Goal: Register for event/course

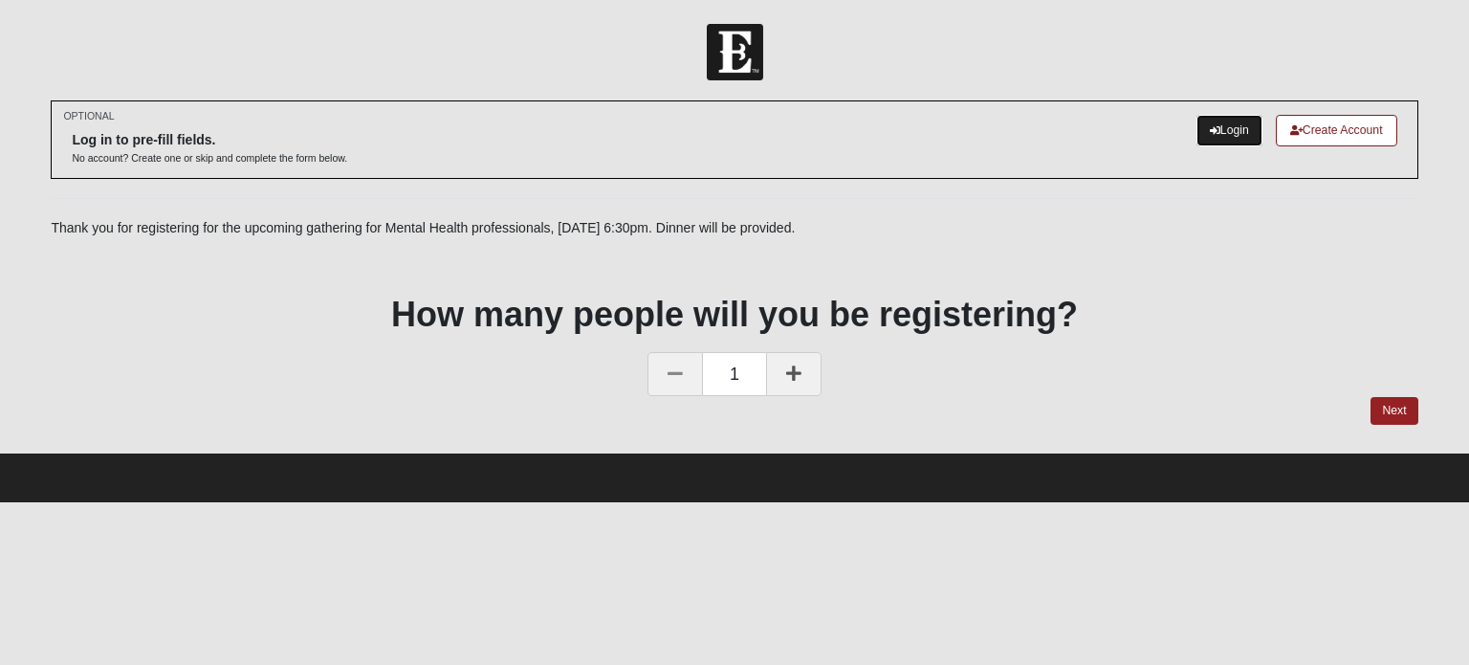
click at [1227, 132] on link "Login" at bounding box center [1229, 131] width 66 height 32
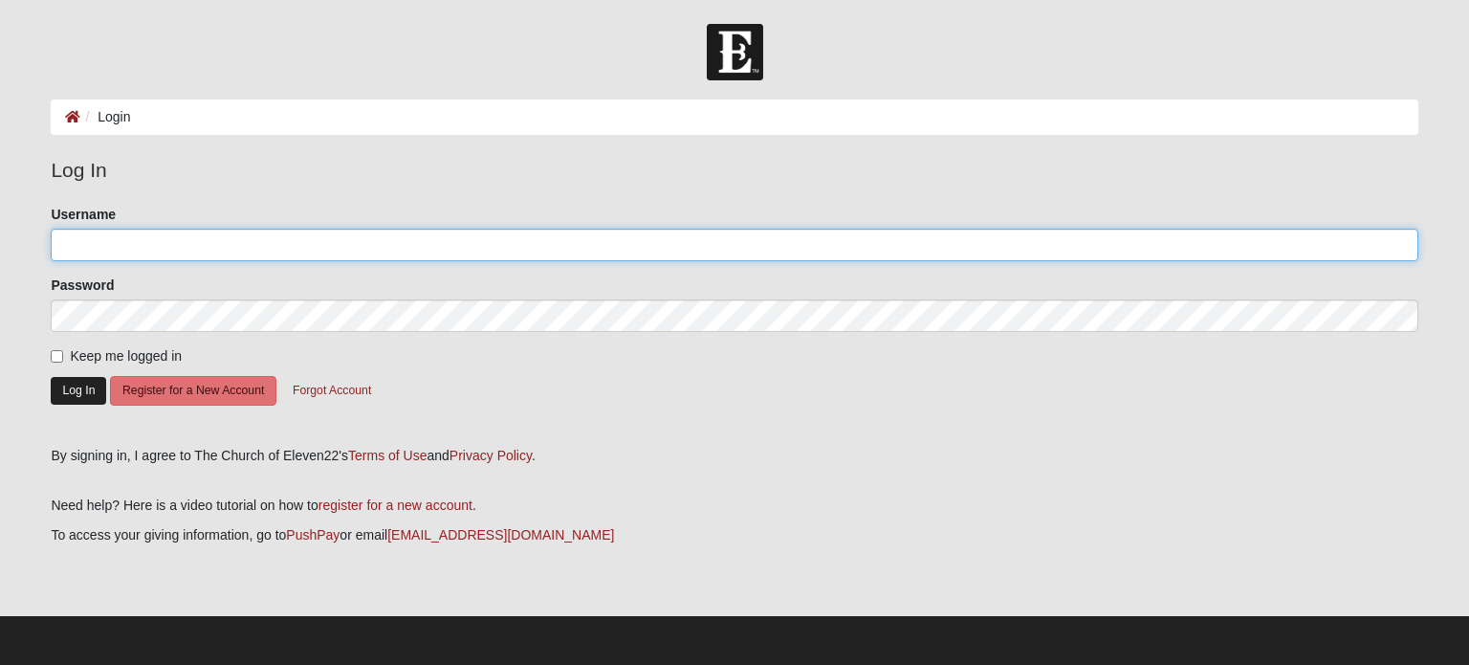
type input "shananafl"
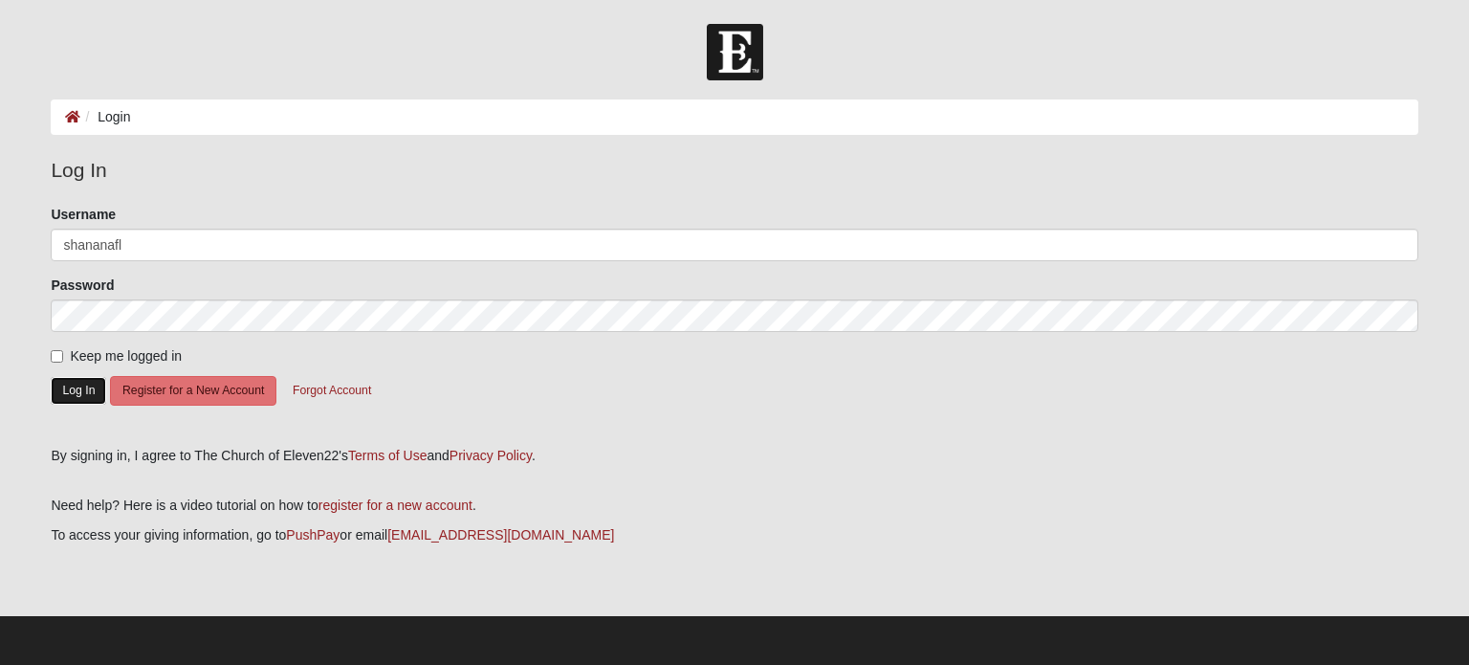
click at [55, 396] on button "Log In" at bounding box center [78, 391] width 55 height 28
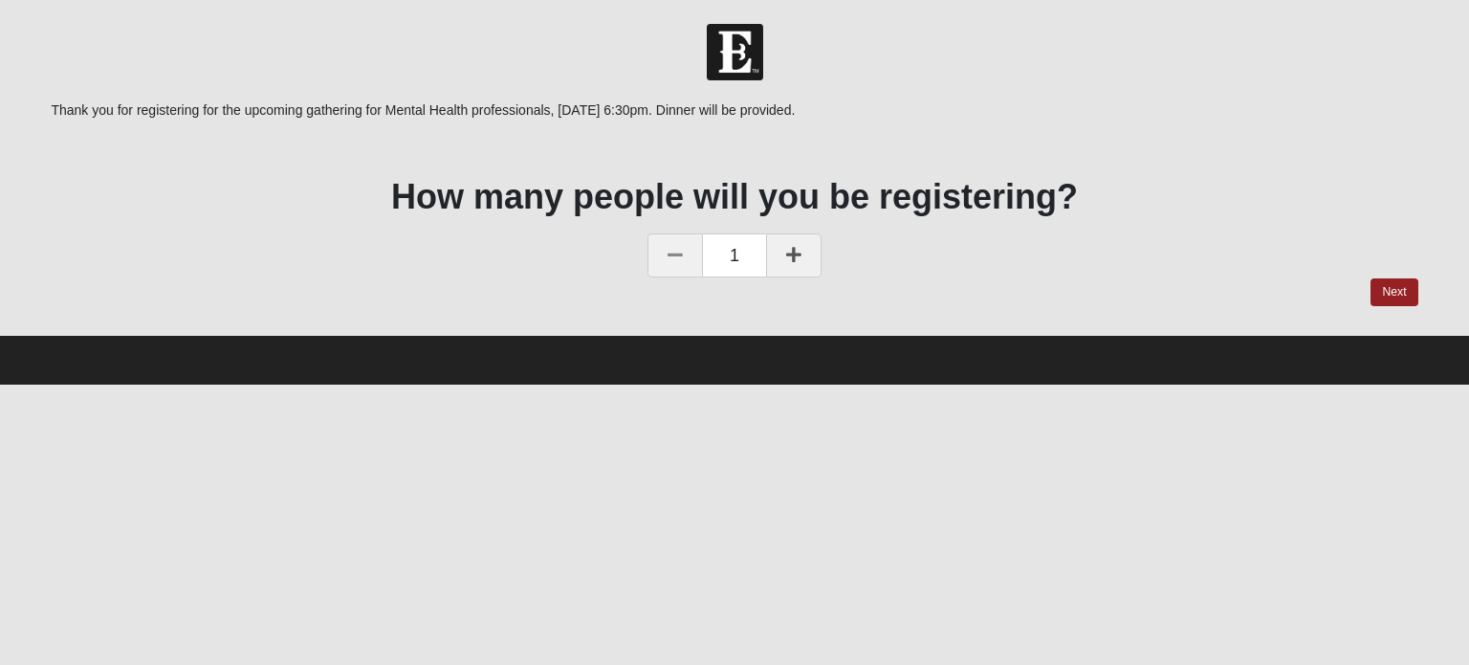
click at [669, 248] on icon at bounding box center [675, 254] width 15 height 17
